Goal: Transaction & Acquisition: Subscribe to service/newsletter

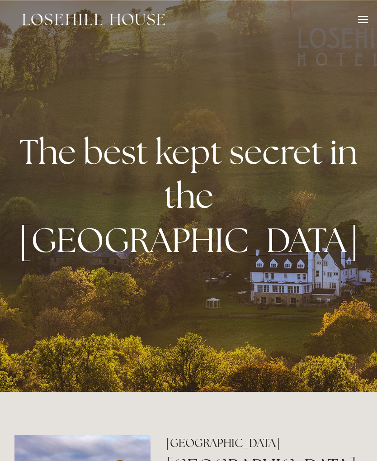
click at [364, 19] on div at bounding box center [363, 19] width 10 height 1
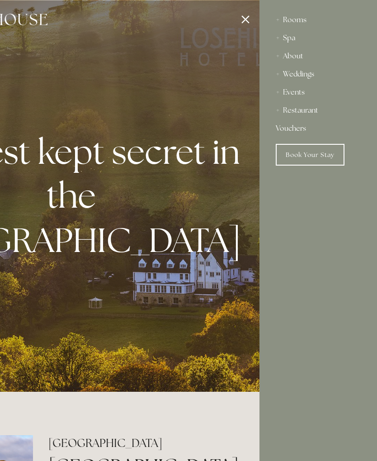
click at [325, 159] on link "Book Your Stay" at bounding box center [310, 155] width 69 height 22
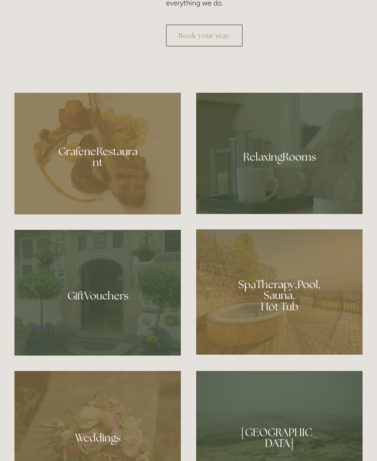
scroll to position [597, 0]
click at [118, 200] on div at bounding box center [97, 154] width 167 height 122
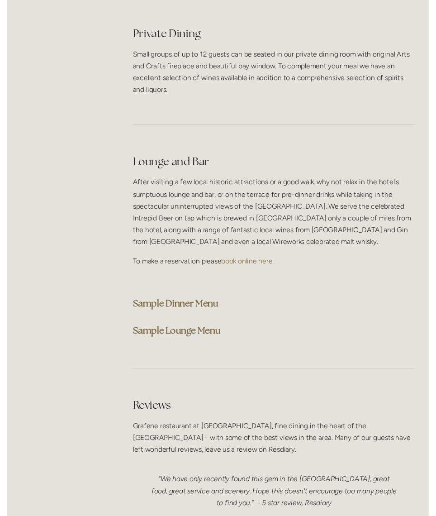
scroll to position [2174, 0]
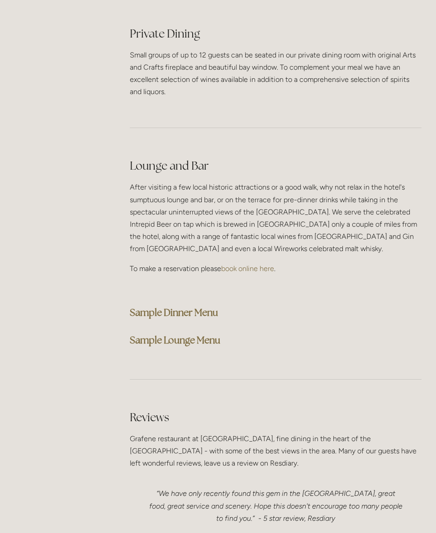
click at [218, 306] on strong "Sample Dinner Menu" at bounding box center [174, 312] width 88 height 12
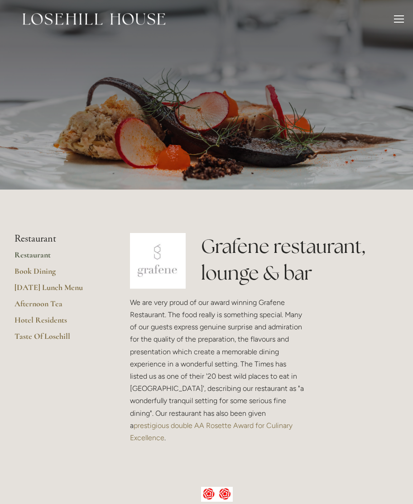
scroll to position [0, 0]
click at [68, 335] on link "Taste Of Losehill" at bounding box center [57, 340] width 86 height 16
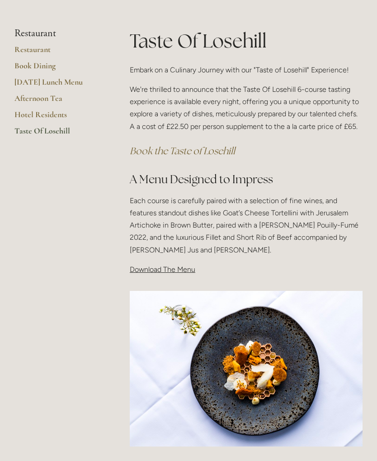
scroll to position [152, 0]
click at [183, 272] on p "Download The Menu" at bounding box center [246, 269] width 233 height 12
click at [182, 269] on span "Download The Menu" at bounding box center [163, 269] width 66 height 9
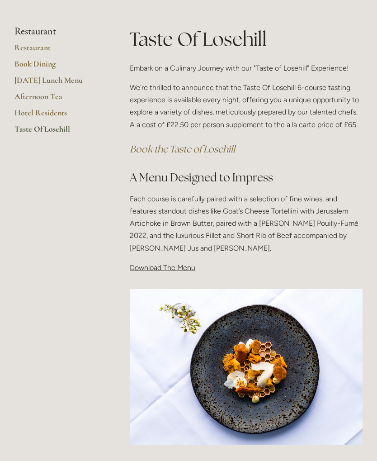
scroll to position [153, 0]
click at [173, 267] on span "Download The Menu" at bounding box center [163, 267] width 66 height 9
click at [181, 269] on span "Download The Menu" at bounding box center [163, 267] width 66 height 9
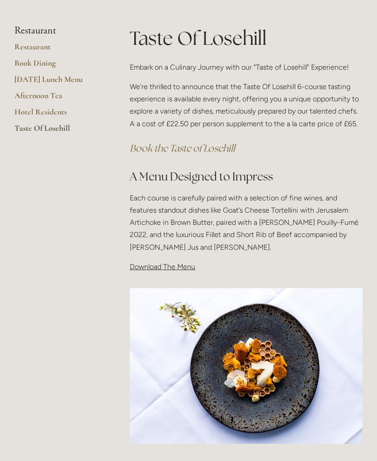
click at [180, 264] on span "Download The Menu" at bounding box center [163, 266] width 66 height 9
click at [167, 266] on span "Download The Menu" at bounding box center [163, 266] width 66 height 9
click at [176, 266] on span "Download The Menu" at bounding box center [163, 266] width 66 height 9
click at [177, 263] on span "Download The Menu" at bounding box center [163, 266] width 66 height 9
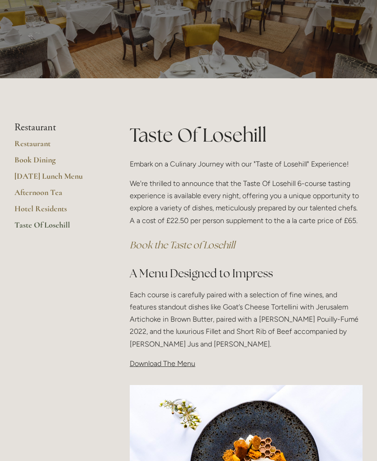
scroll to position [0, 0]
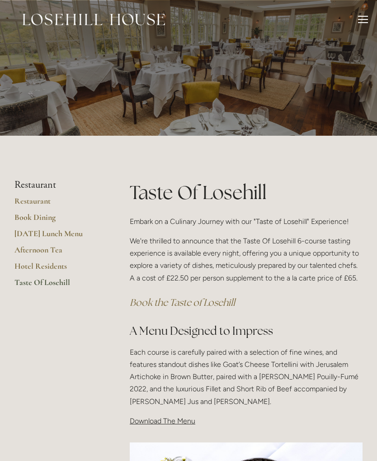
click at [81, 234] on link "[DATE] Lunch Menu" at bounding box center [57, 236] width 86 height 16
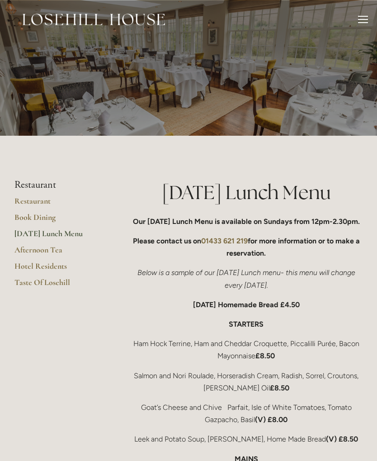
click at [367, 19] on div at bounding box center [363, 19] width 10 height 1
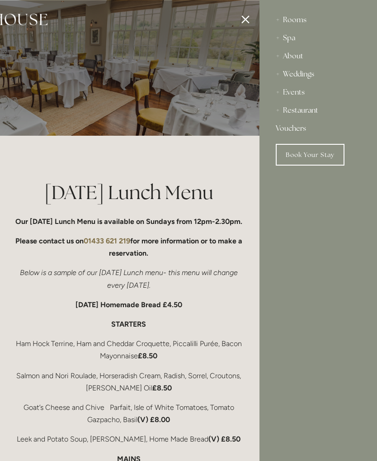
click at [295, 38] on div "Spa" at bounding box center [318, 38] width 85 height 18
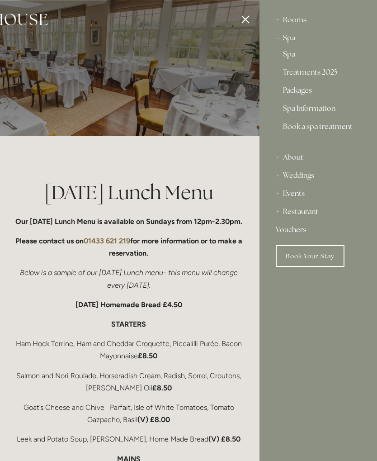
click at [332, 72] on link "Treatments 2025" at bounding box center [318, 74] width 71 height 11
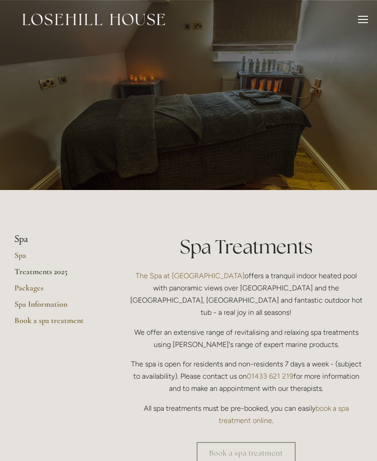
click at [362, 25] on div at bounding box center [363, 21] width 10 height 10
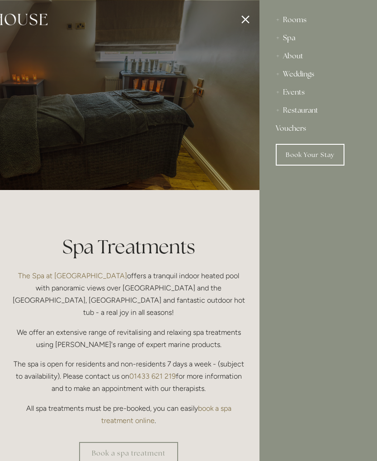
click at [303, 59] on div "About" at bounding box center [318, 56] width 85 height 18
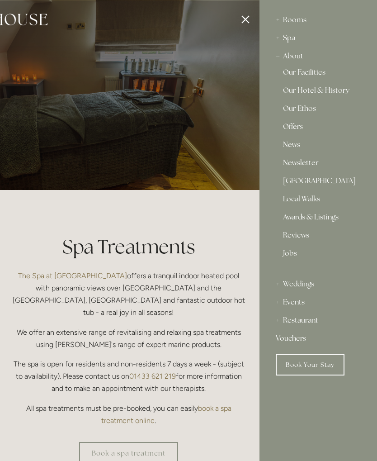
click at [313, 75] on link "Our Facilities" at bounding box center [318, 74] width 71 height 11
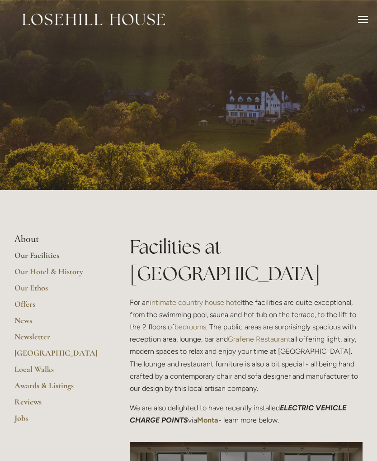
click at [42, 336] on link "Newsletter" at bounding box center [57, 340] width 86 height 16
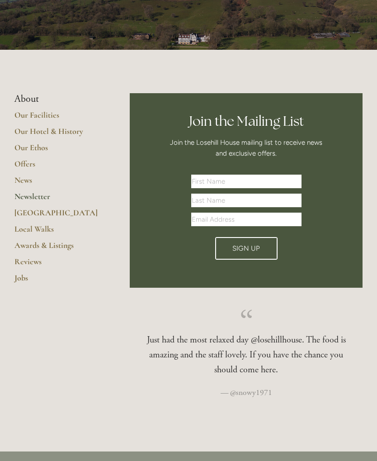
scroll to position [140, 0]
click at [277, 183] on input "text" at bounding box center [246, 182] width 110 height 14
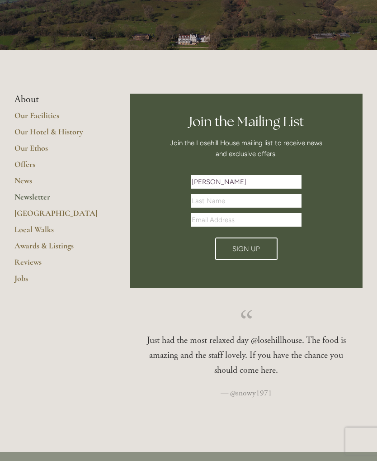
type input "[PERSON_NAME]"
click at [267, 204] on input "text" at bounding box center [246, 201] width 110 height 14
type input "Zidyana"
click at [287, 219] on input "Email Address" at bounding box center [246, 220] width 110 height 14
type input "[EMAIL_ADDRESS][DOMAIN_NAME]"
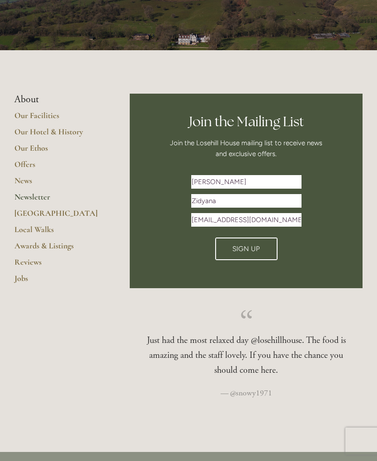
click at [261, 248] on button "Sign Up" at bounding box center [246, 249] width 62 height 23
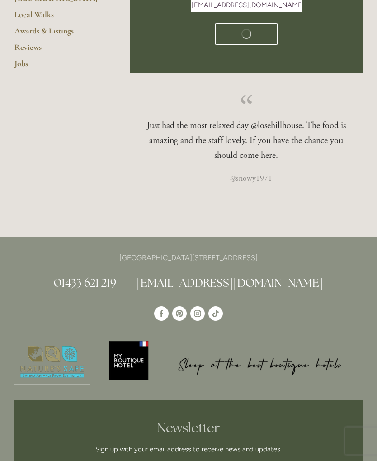
scroll to position [76, 0]
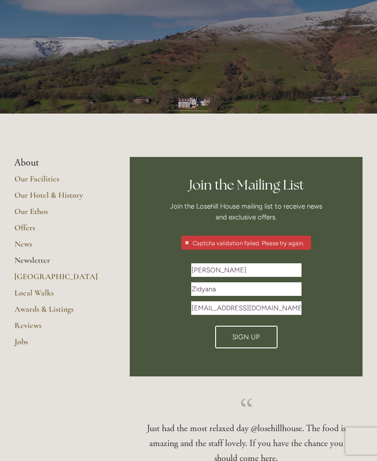
click at [258, 336] on span "Sign Up" at bounding box center [247, 337] width 28 height 8
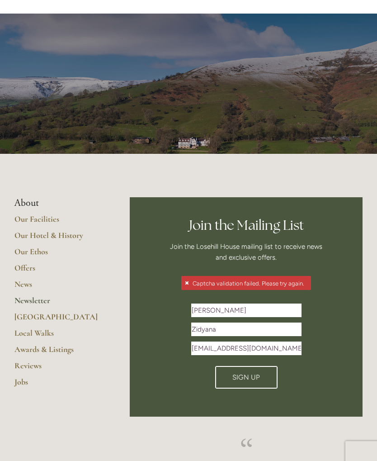
scroll to position [0, 0]
